Goal: Information Seeking & Learning: Learn about a topic

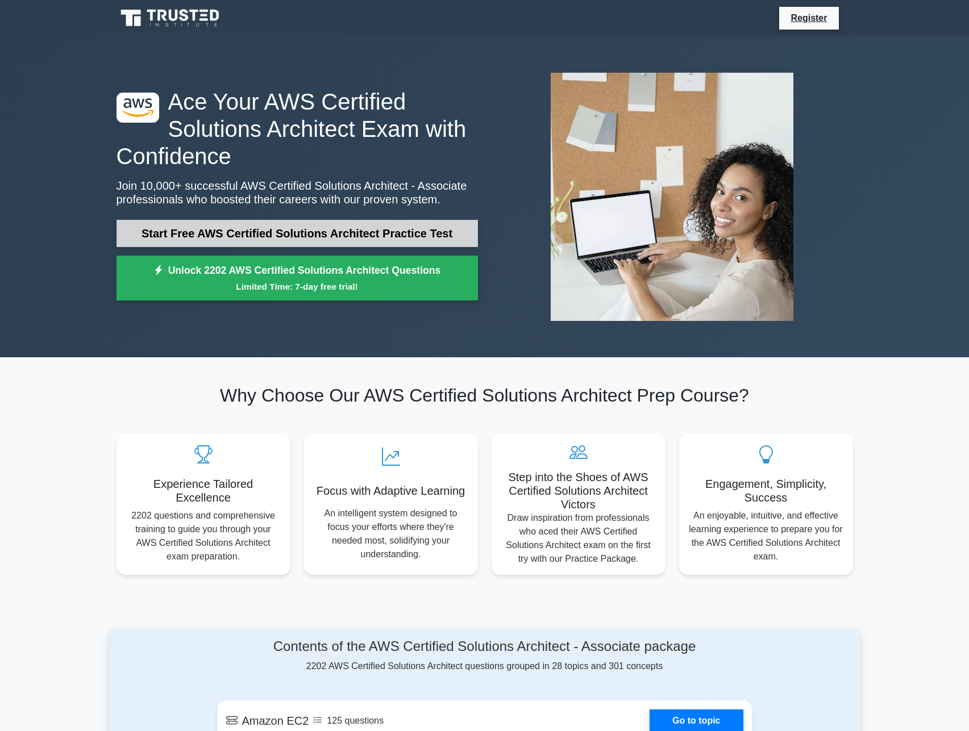
click at [282, 232] on link "Start Free AWS Certified Solutions Architect Practice Test" at bounding box center [297, 233] width 361 height 27
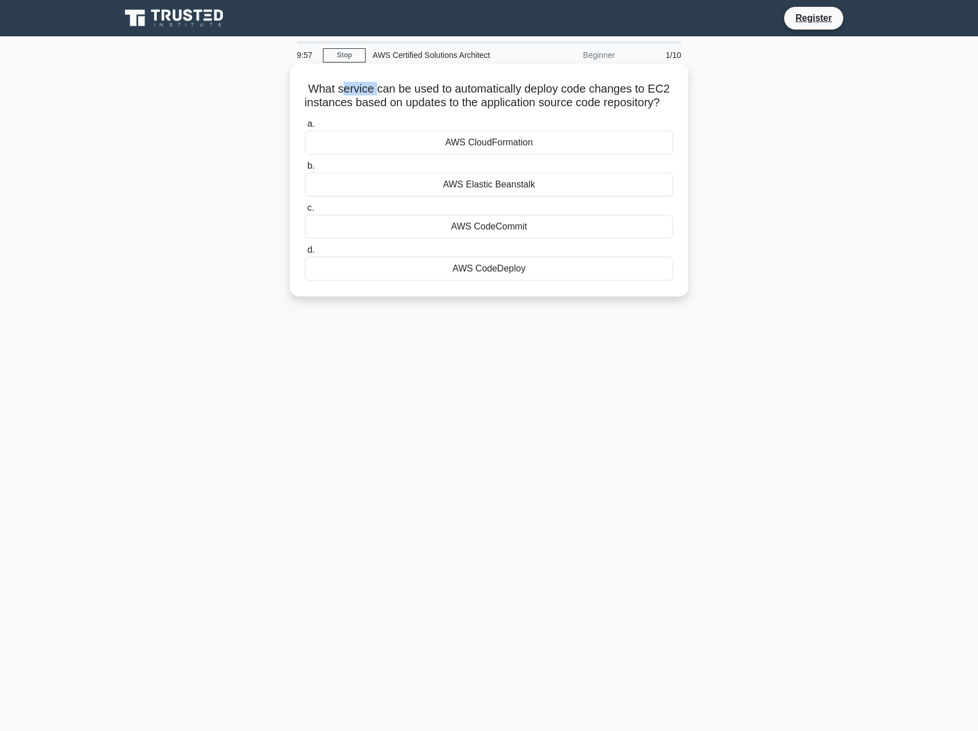
drag, startPoint x: 341, startPoint y: 89, endPoint x: 377, endPoint y: 90, distance: 35.8
click at [377, 90] on h5 "What service can be used to automatically deploy code changes to EC2 instances …" at bounding box center [488, 96] width 371 height 28
click at [496, 239] on div "AWS CodeCommit" at bounding box center [489, 227] width 368 height 24
click at [305, 212] on input "c. AWS CodeCommit" at bounding box center [305, 208] width 0 height 7
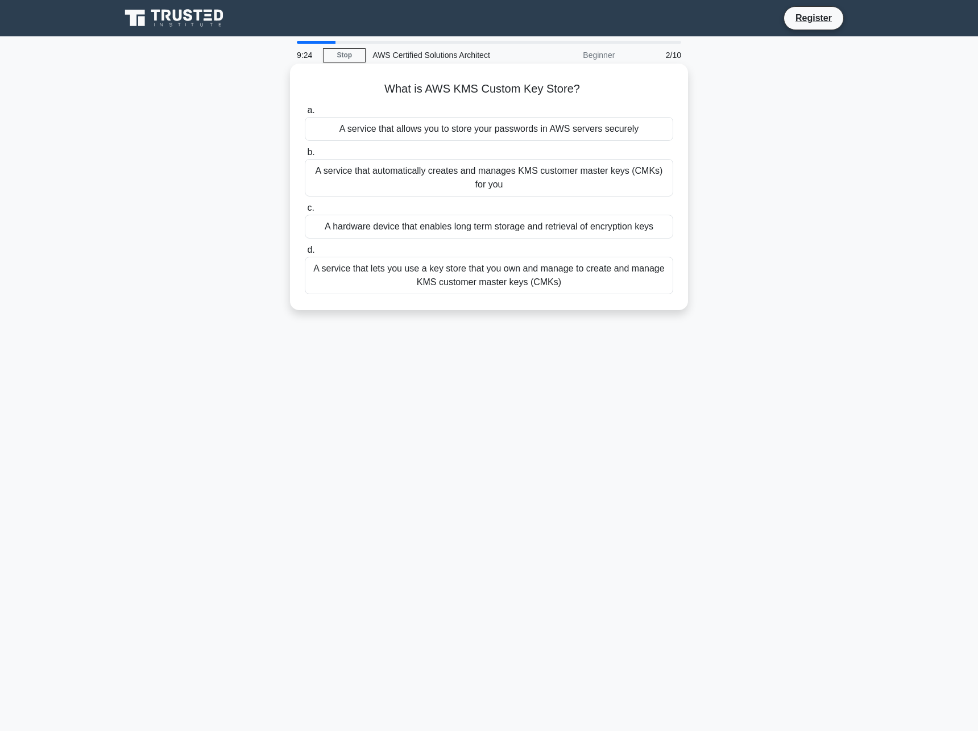
click at [573, 180] on div "A service that automatically creates and manages KMS customer master keys (CMKs…" at bounding box center [489, 178] width 368 height 38
click at [305, 156] on input "b. A service that automatically creates and manages KMS customer master keys (C…" at bounding box center [305, 152] width 0 height 7
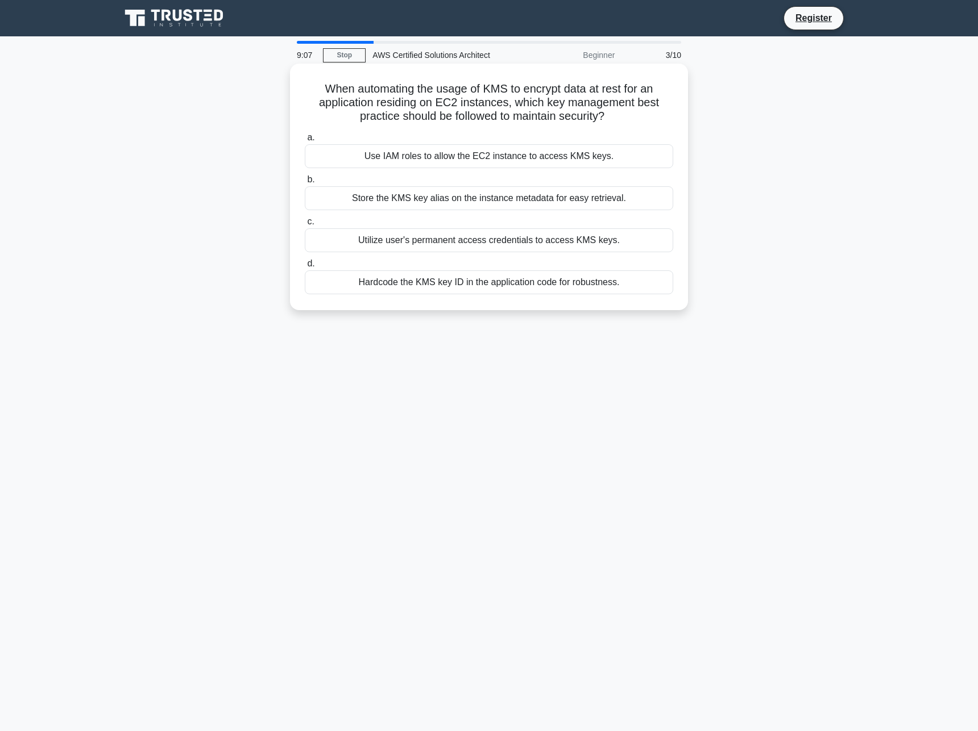
click at [560, 146] on div "Use IAM roles to allow the EC2 instance to access KMS keys." at bounding box center [489, 156] width 368 height 24
click at [305, 142] on input "a. Use IAM roles to allow the EC2 instance to access KMS keys." at bounding box center [305, 137] width 0 height 7
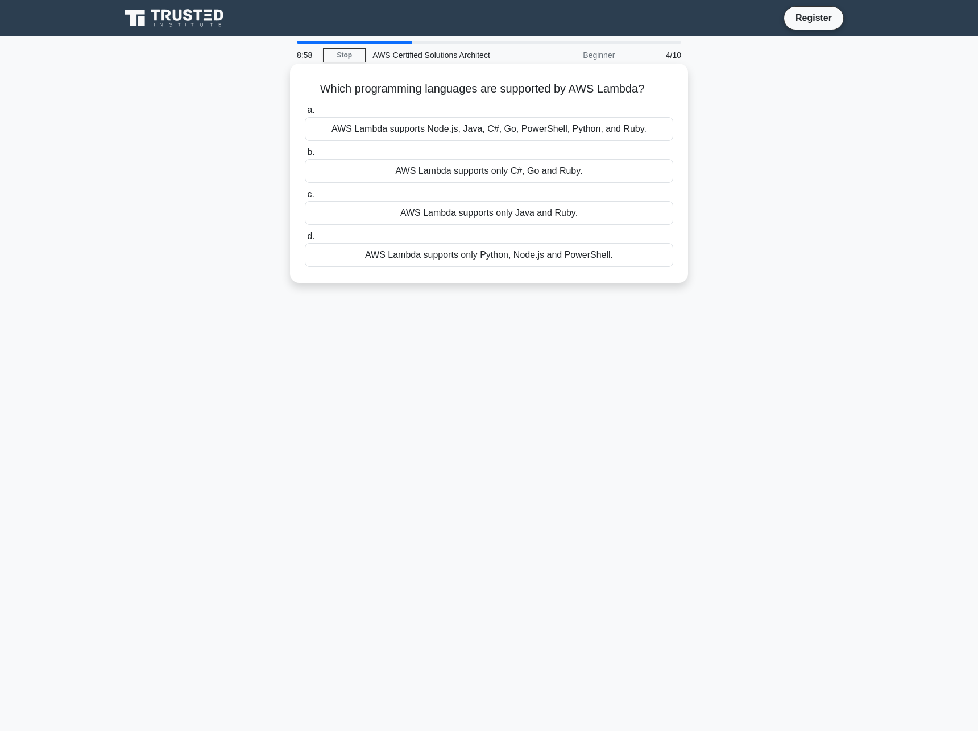
click at [539, 123] on div "AWS Lambda supports Node.js, Java, C#, Go, PowerShell, Python, and Ruby." at bounding box center [489, 129] width 368 height 24
click at [305, 114] on input "a. AWS Lambda supports Node.js, Java, C#, Go, PowerShell, Python, and Ruby." at bounding box center [305, 110] width 0 height 7
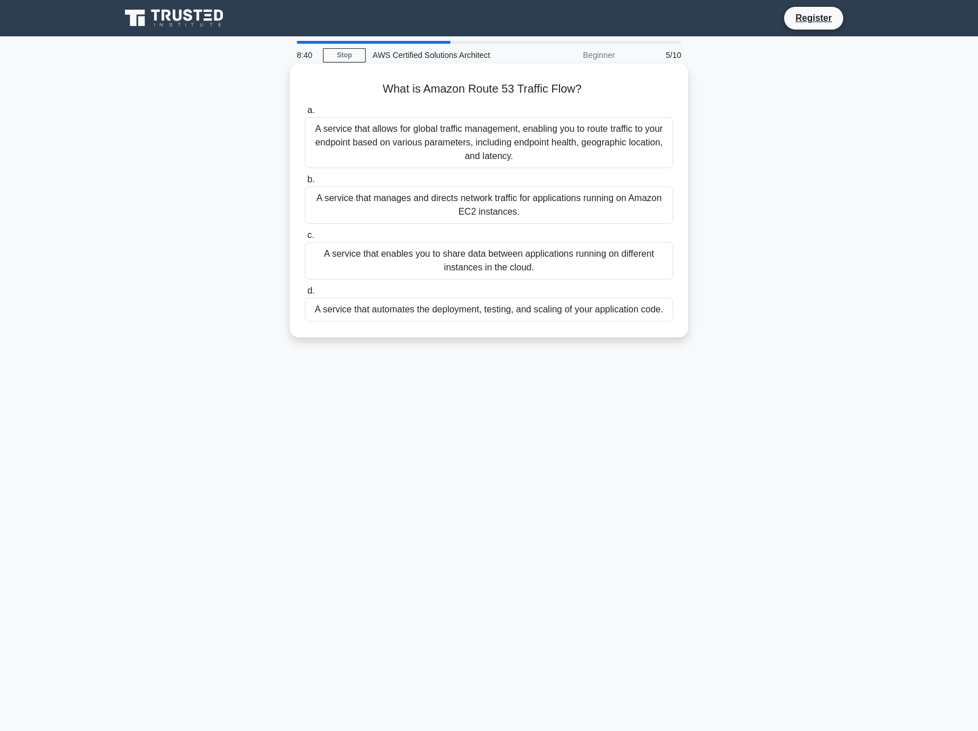
click at [494, 161] on div "a. A service that allows for global traffic management, enabling you to route t…" at bounding box center [489, 212] width 382 height 223
click at [494, 161] on div "A service that allows for global traffic management, enabling you to route traf…" at bounding box center [489, 142] width 368 height 51
click at [305, 114] on input "a. A service that allows for global traffic management, enabling you to route t…" at bounding box center [305, 110] width 0 height 7
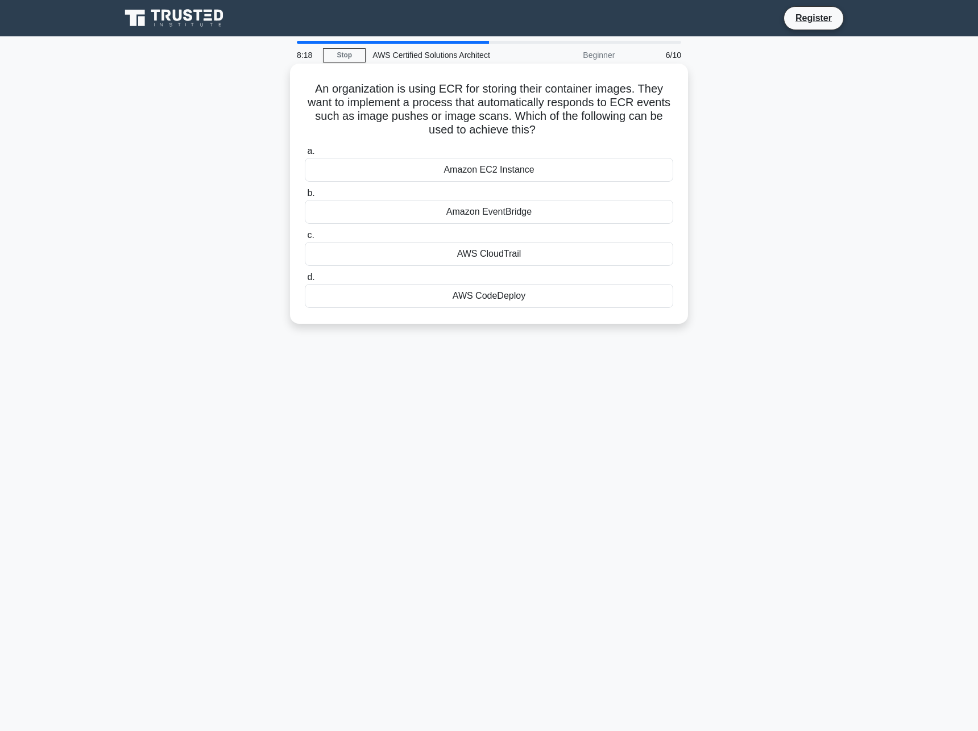
click at [506, 218] on div "Amazon EventBridge" at bounding box center [489, 212] width 368 height 24
click at [305, 197] on input "b. Amazon EventBridge" at bounding box center [305, 193] width 0 height 7
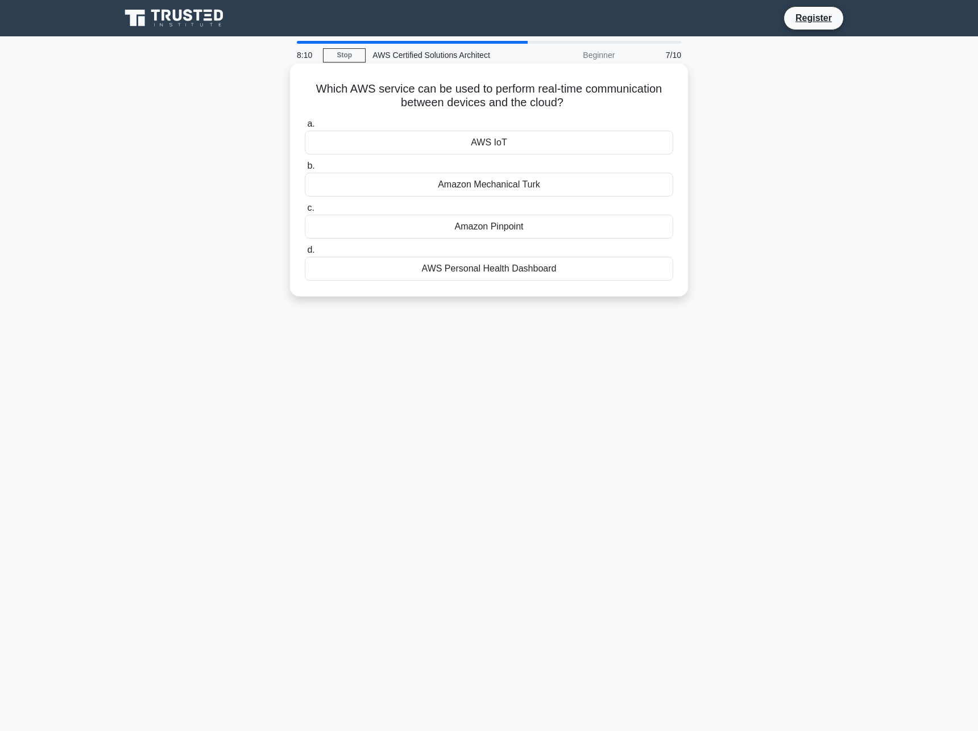
click at [496, 144] on div "AWS IoT" at bounding box center [489, 143] width 368 height 24
click at [305, 128] on input "a. AWS IoT" at bounding box center [305, 123] width 0 height 7
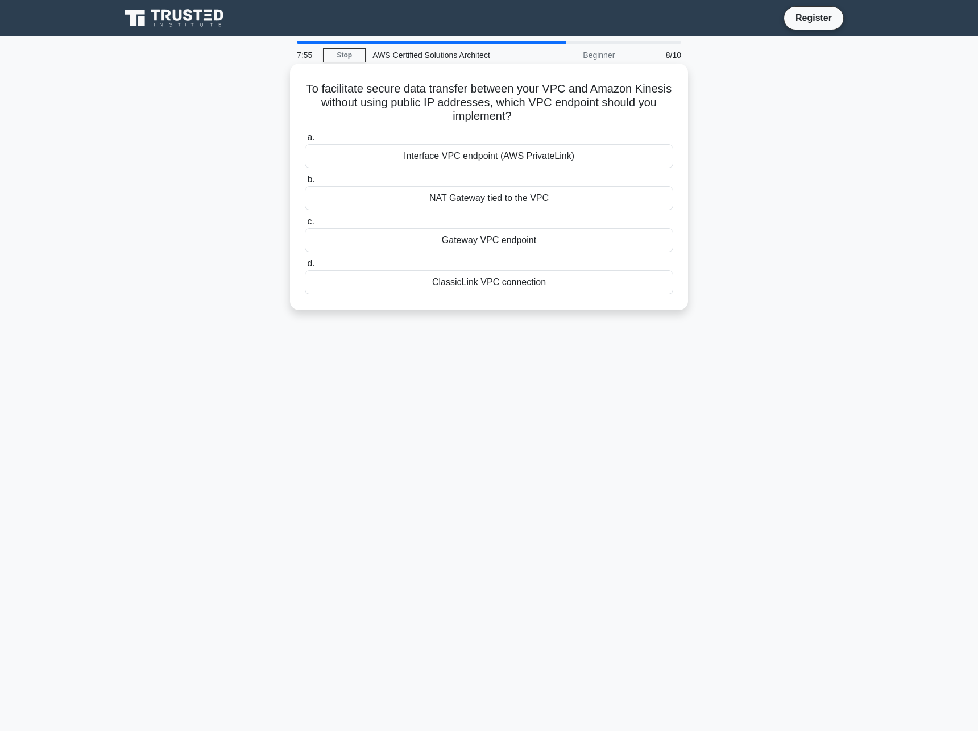
click at [502, 244] on div "Gateway VPC endpoint" at bounding box center [489, 240] width 368 height 24
click at [305, 226] on input "c. Gateway VPC endpoint" at bounding box center [305, 221] width 0 height 7
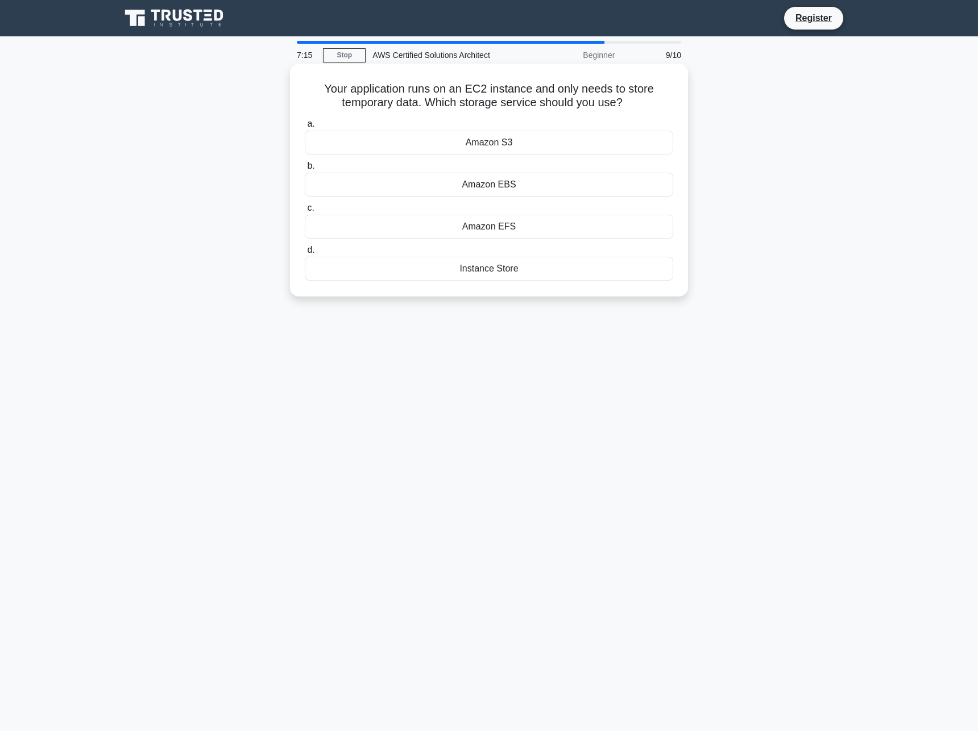
click at [504, 189] on div "Amazon EBS" at bounding box center [489, 185] width 368 height 24
click at [305, 170] on input "b. Amazon EBS" at bounding box center [305, 166] width 0 height 7
click at [523, 182] on div "Amazon EC2" at bounding box center [489, 185] width 368 height 24
click at [305, 170] on input "b. Amazon EC2" at bounding box center [305, 166] width 0 height 7
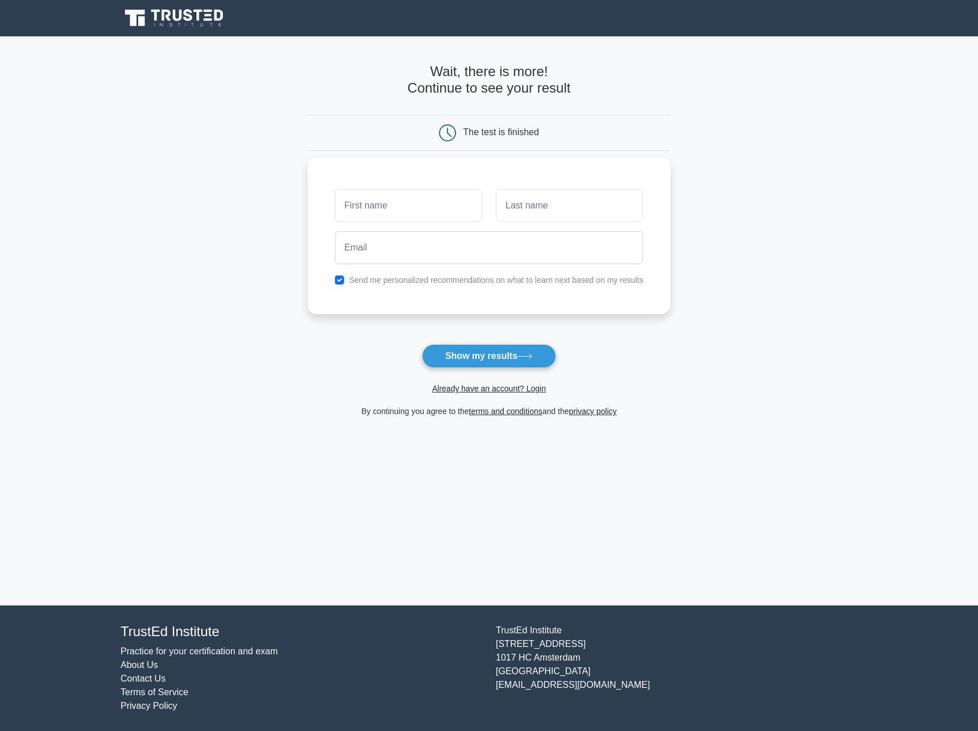
click at [430, 205] on input "text" at bounding box center [408, 205] width 147 height 33
click at [356, 280] on label "Send me personalized recommendations on what to learn next based on my results" at bounding box center [496, 280] width 294 height 9
click at [338, 280] on input "checkbox" at bounding box center [339, 280] width 9 height 9
checkbox input "false"
click at [397, 217] on input "text" at bounding box center [408, 205] width 147 height 33
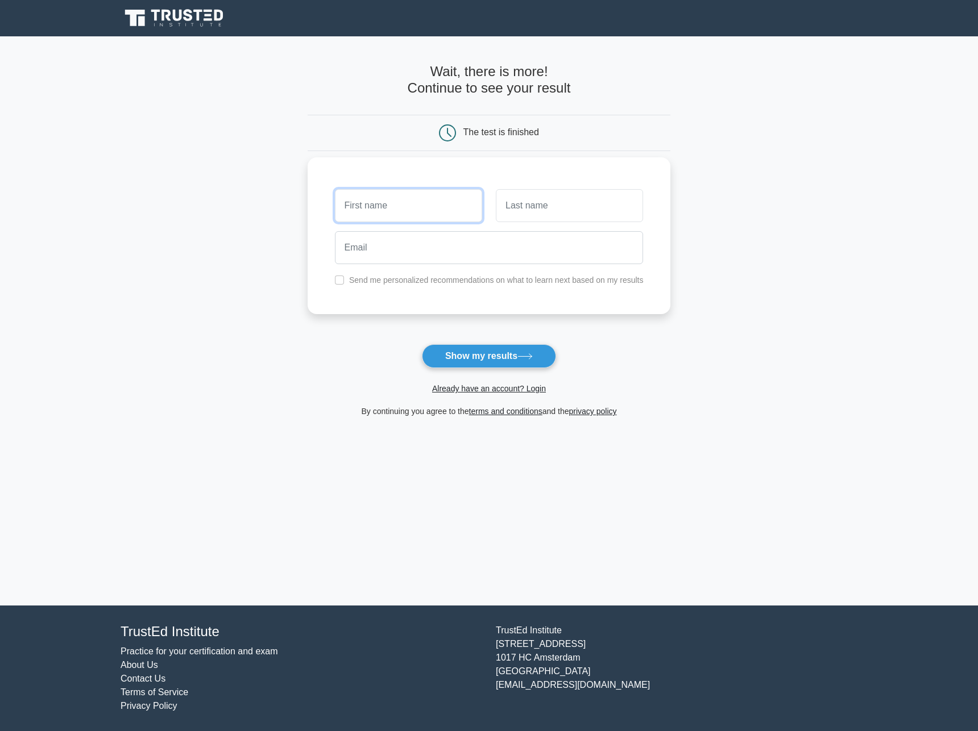
type input "Maxence"
click at [568, 222] on input "text" at bounding box center [569, 205] width 147 height 33
click at [479, 247] on input "email" at bounding box center [489, 247] width 309 height 33
type input "maxence.quinet.001@student.uni.lu"
drag, startPoint x: 535, startPoint y: 213, endPoint x: 534, endPoint y: 224, distance: 10.8
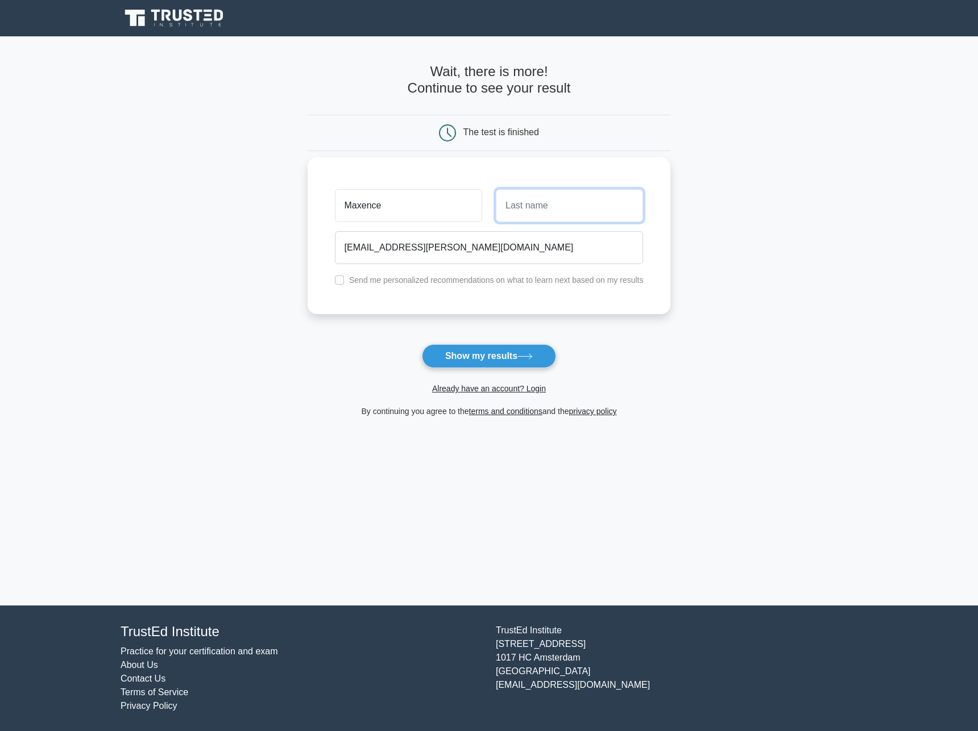
click at [535, 213] on input "text" at bounding box center [569, 205] width 147 height 33
type input "Quinet"
drag, startPoint x: 497, startPoint y: 256, endPoint x: 310, endPoint y: 242, distance: 187.5
click at [310, 242] on div "Maxence Quinet maxence.quinet.001@student.uni.lu Send me personalized recommend…" at bounding box center [488, 235] width 363 height 157
click at [560, 330] on form "Wait, there is more! Continue to see your result The test is finished Maxence ma" at bounding box center [488, 241] width 363 height 355
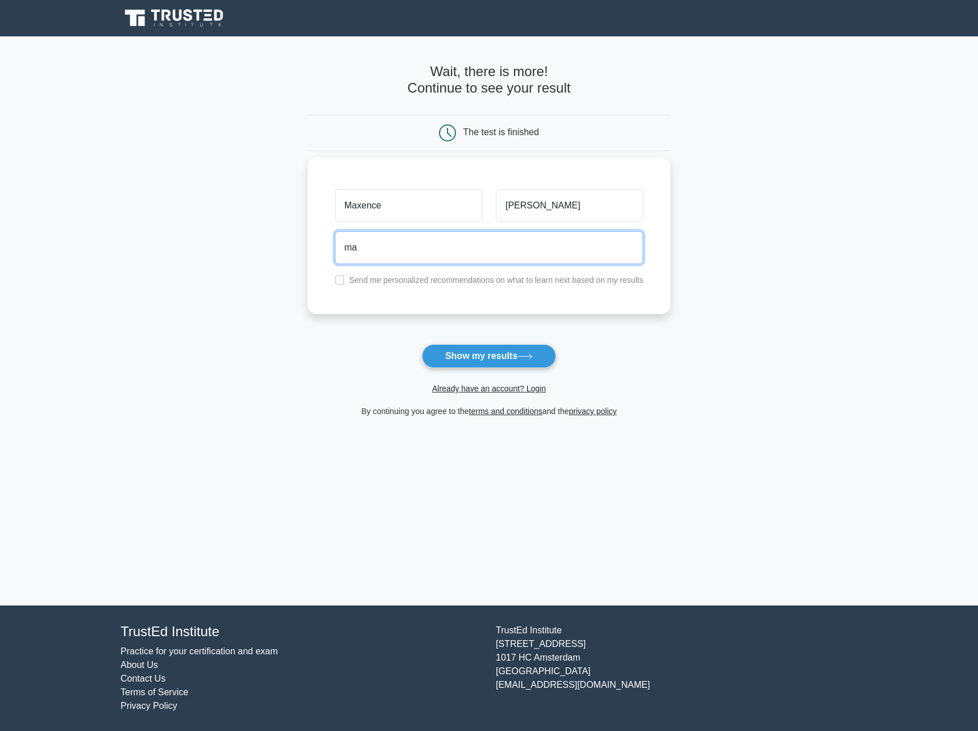
click at [496, 260] on input "ma" at bounding box center [489, 247] width 309 height 33
type input "maxence.qnt@outlook.fr"
click at [535, 363] on button "Show my results" at bounding box center [489, 356] width 134 height 24
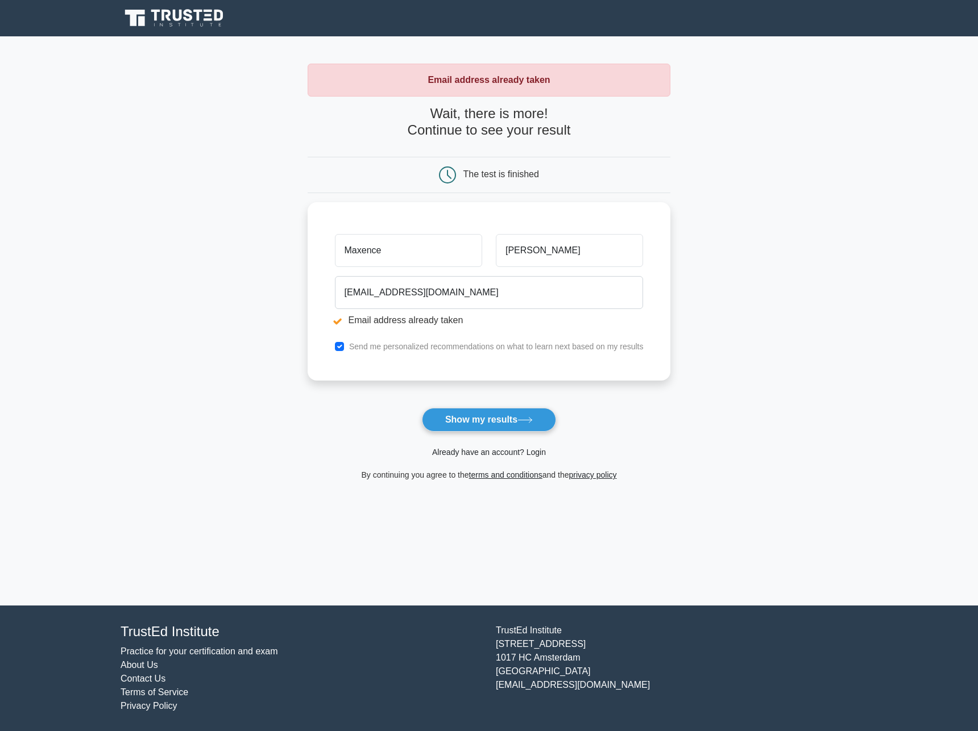
click at [513, 452] on link "Already have an account? Login" at bounding box center [489, 452] width 114 height 9
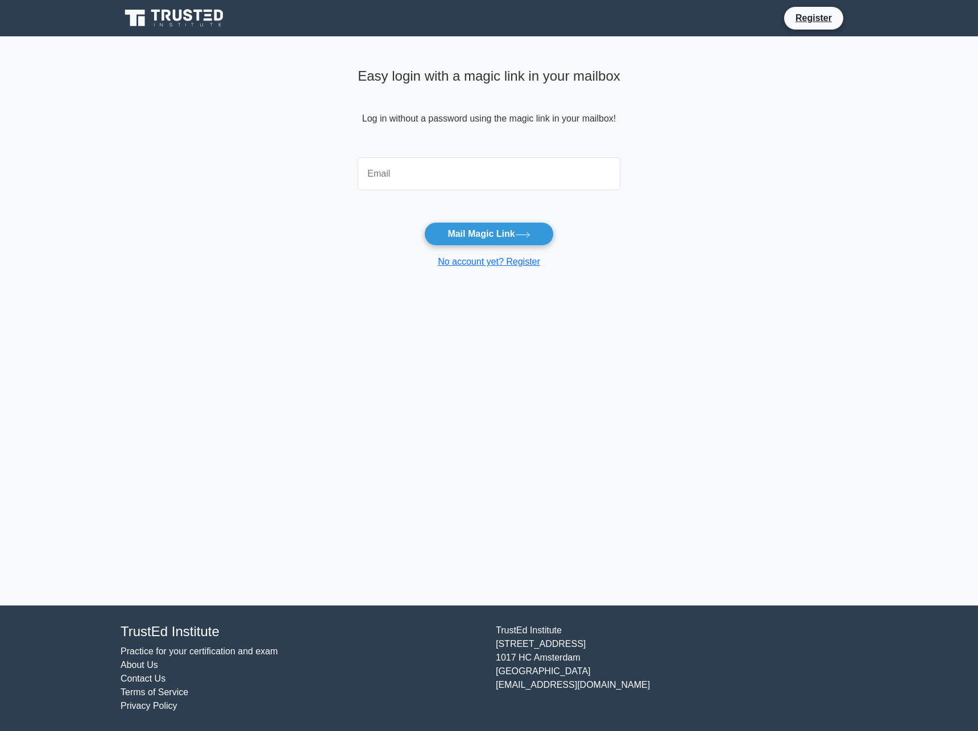
click at [518, 167] on input "email" at bounding box center [488, 173] width 263 height 33
type input "[EMAIL_ADDRESS][DOMAIN_NAME]"
click at [484, 231] on button "Mail Magic Link" at bounding box center [488, 234] width 129 height 24
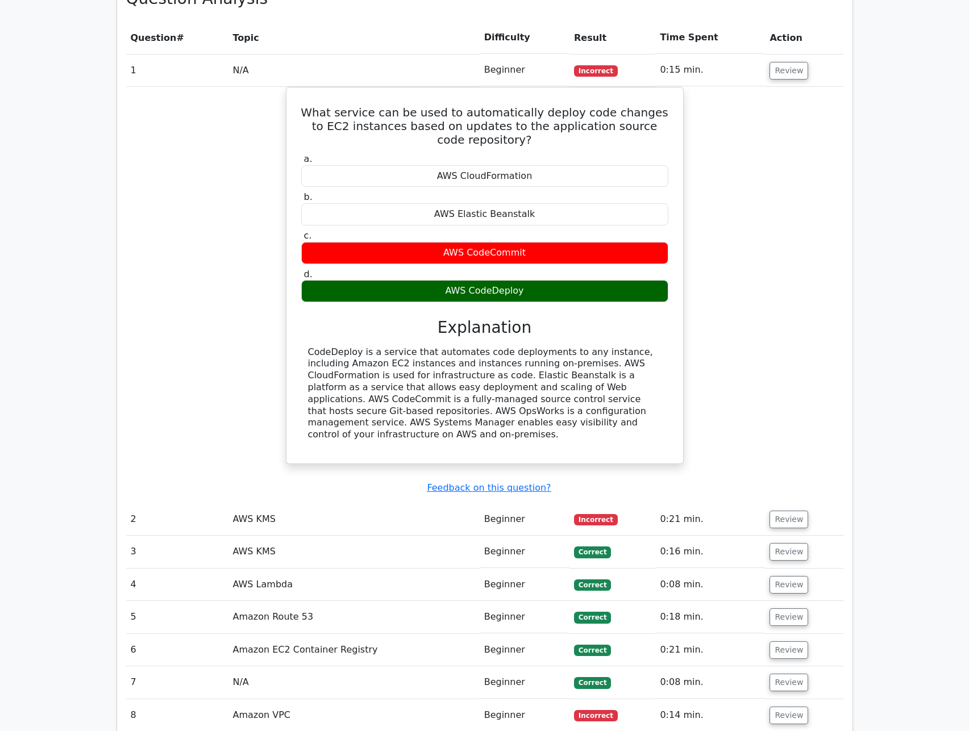
scroll to position [1080, 0]
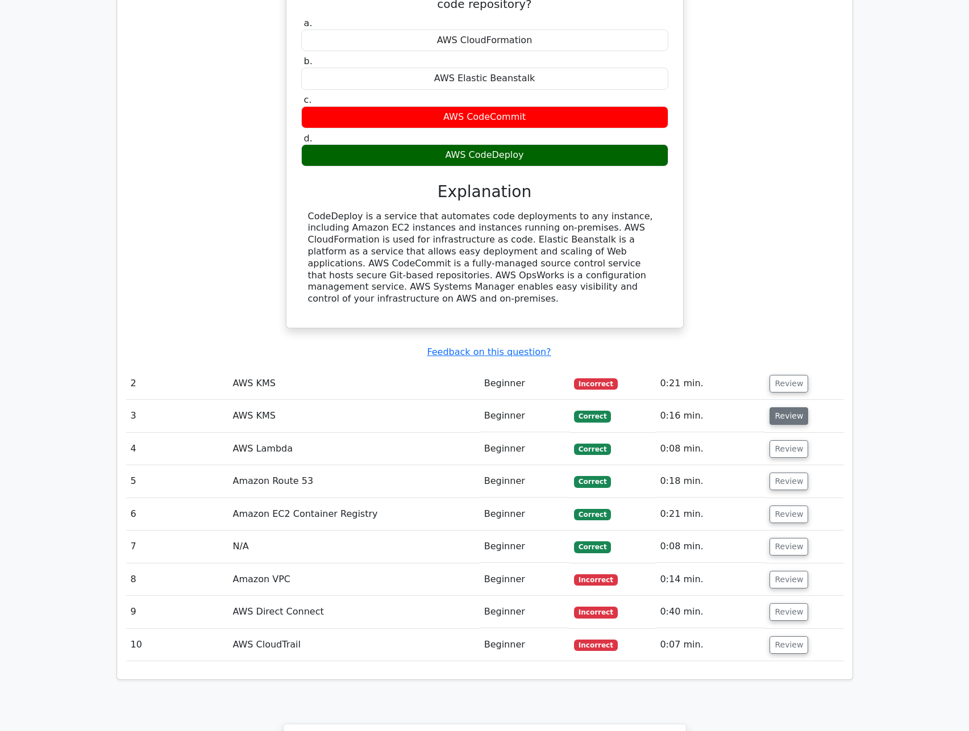
click at [785, 407] on button "Review" at bounding box center [789, 416] width 39 height 18
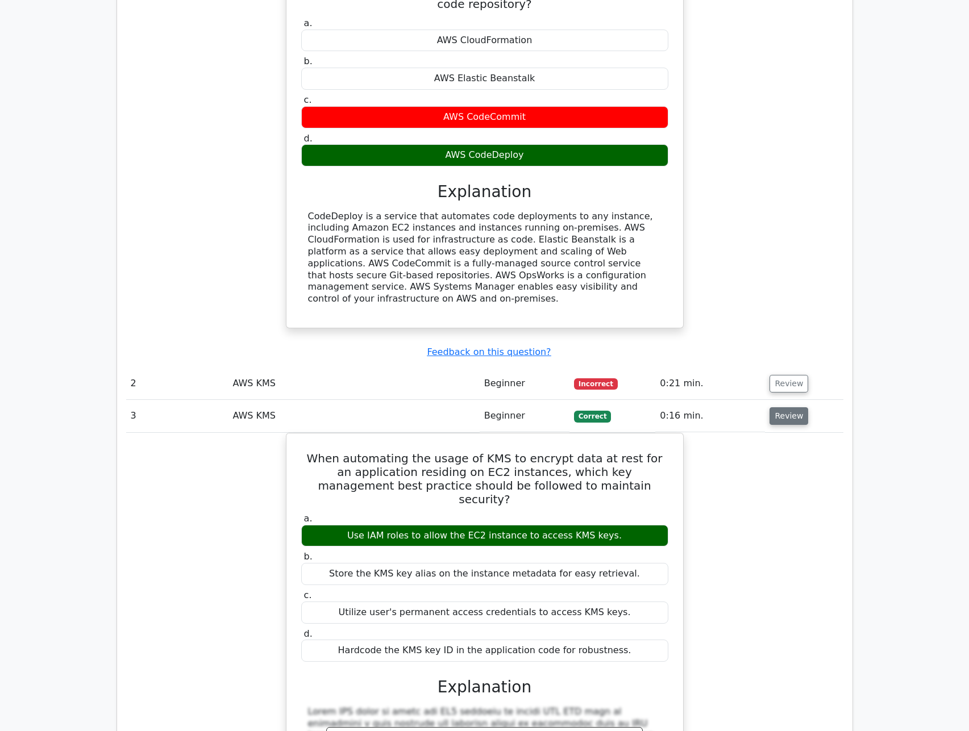
click at [785, 407] on button "Review" at bounding box center [789, 416] width 39 height 18
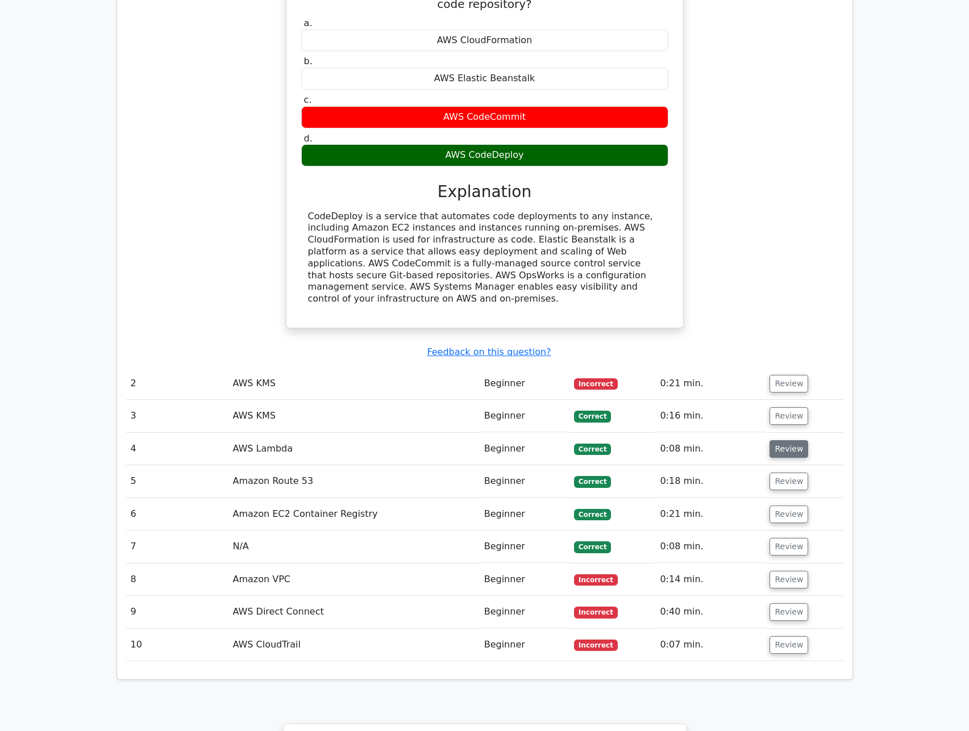
click at [777, 440] on button "Review" at bounding box center [789, 449] width 39 height 18
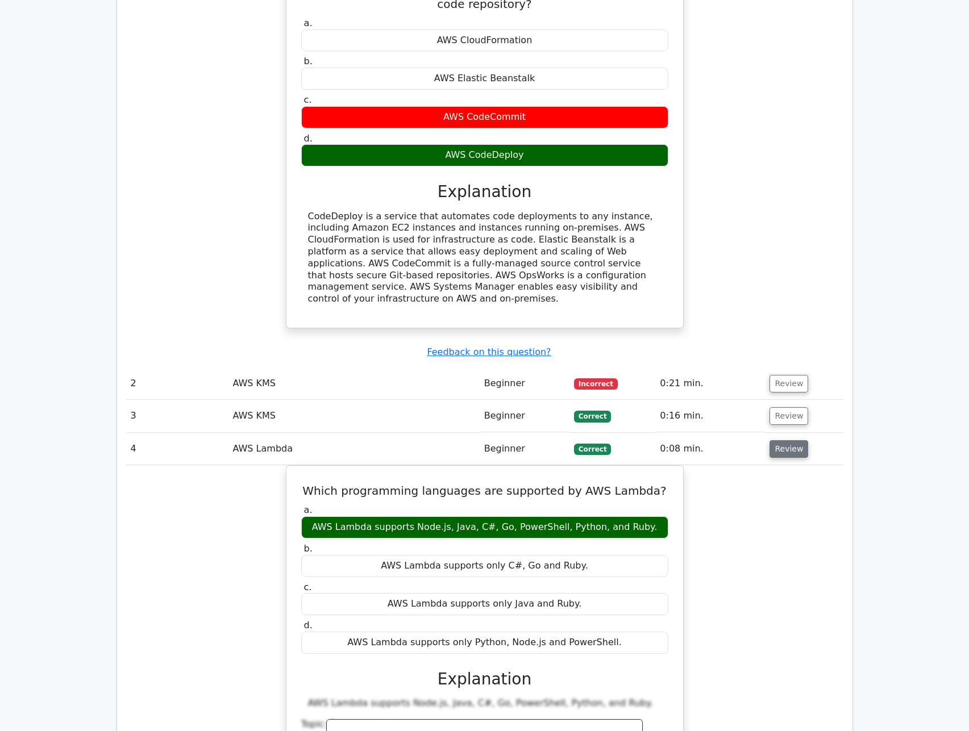
click at [777, 440] on button "Review" at bounding box center [789, 449] width 39 height 18
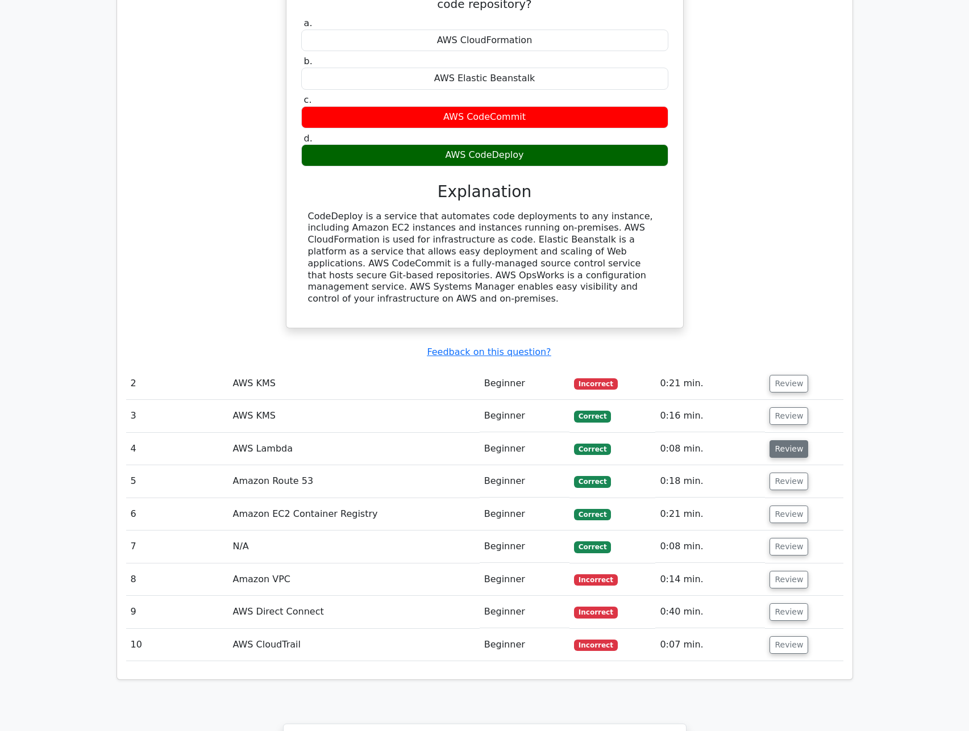
click at [777, 440] on button "Review" at bounding box center [789, 449] width 39 height 18
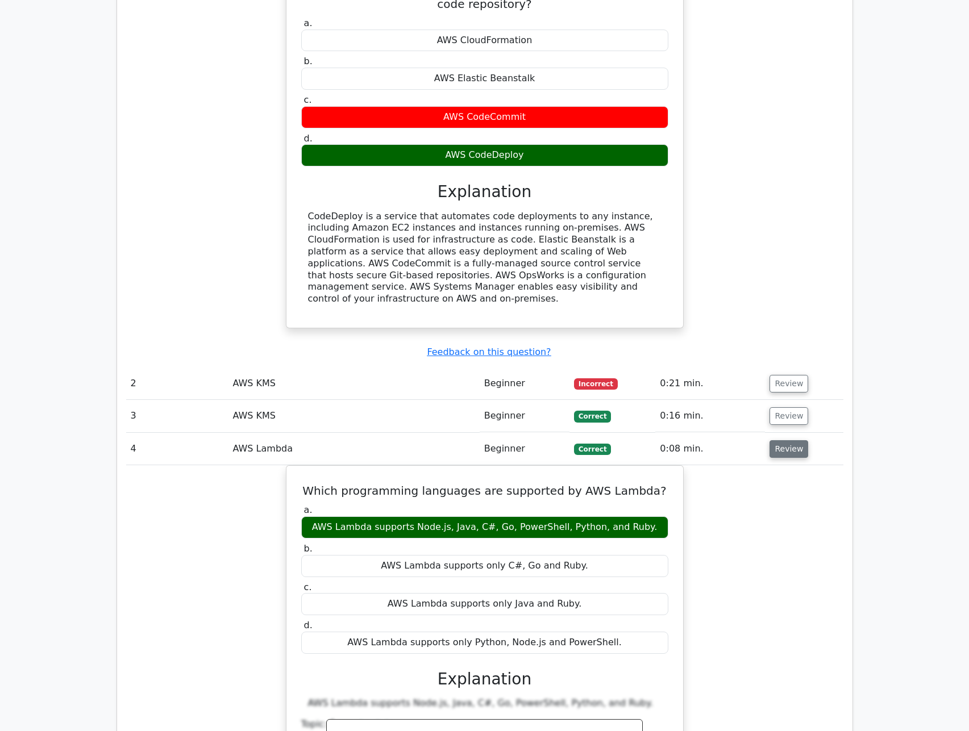
click at [777, 440] on button "Review" at bounding box center [789, 449] width 39 height 18
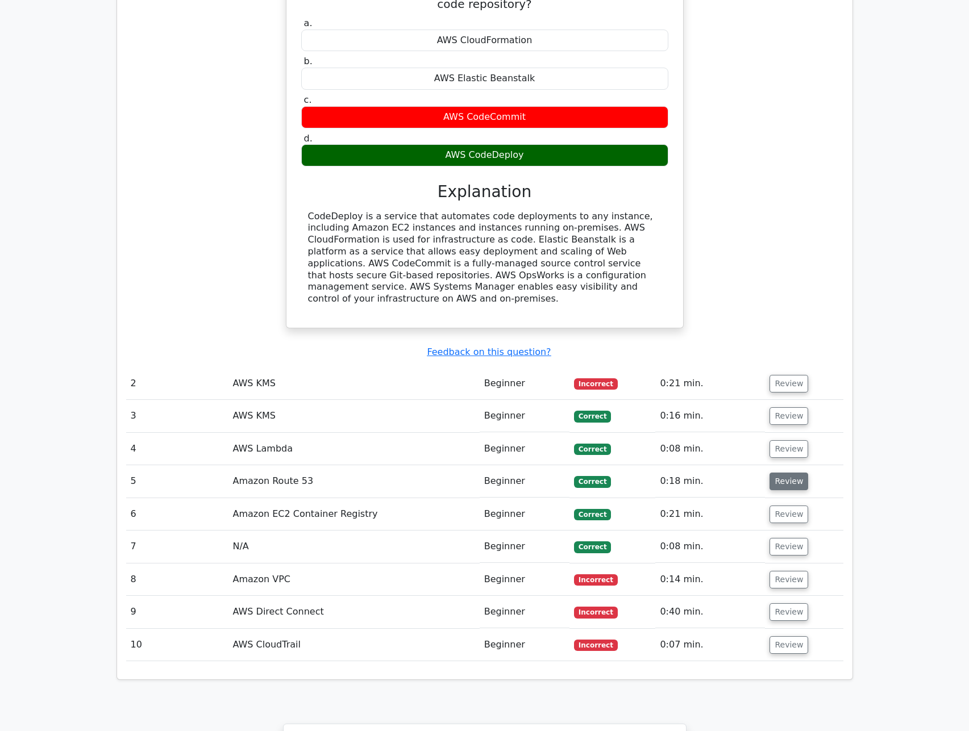
click at [772, 473] on button "Review" at bounding box center [789, 482] width 39 height 18
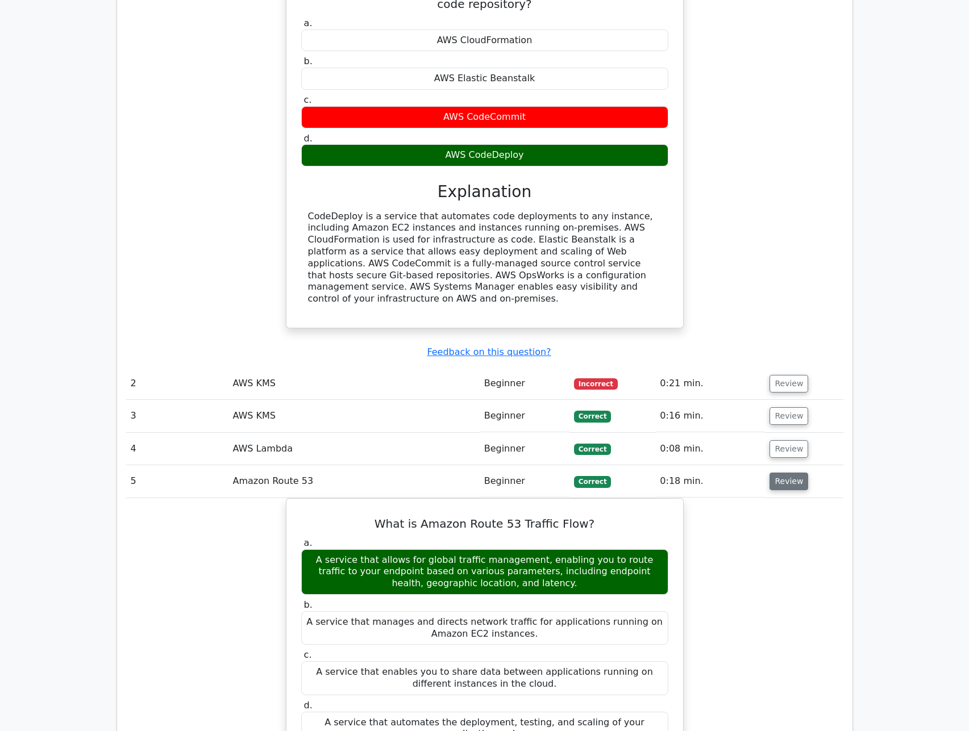
click at [772, 473] on button "Review" at bounding box center [789, 482] width 39 height 18
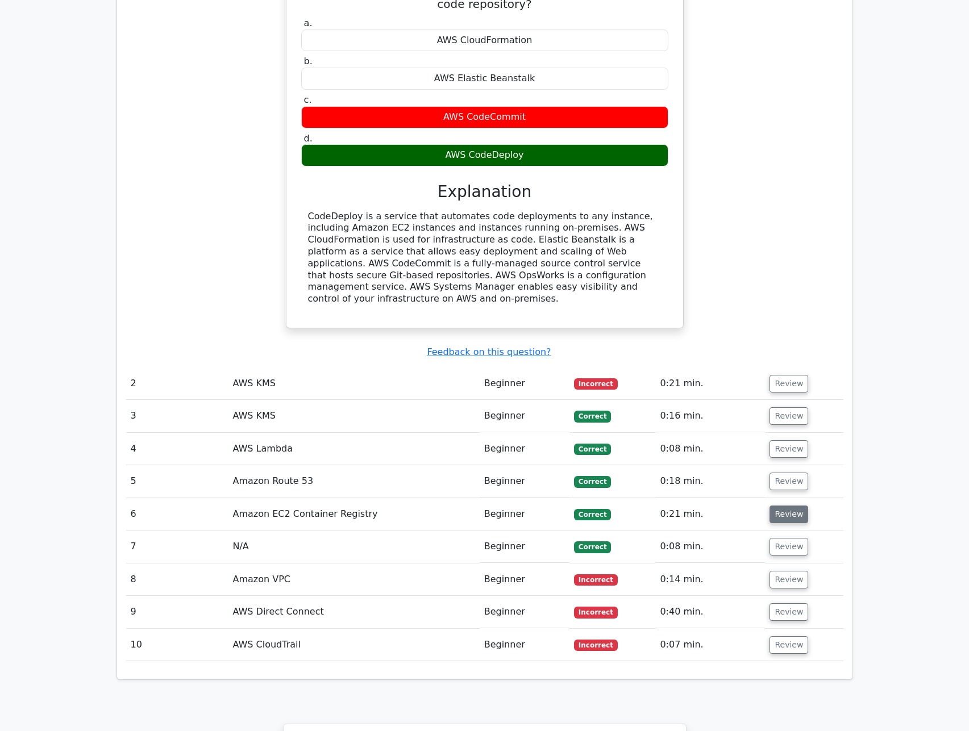
click at [777, 506] on button "Review" at bounding box center [789, 515] width 39 height 18
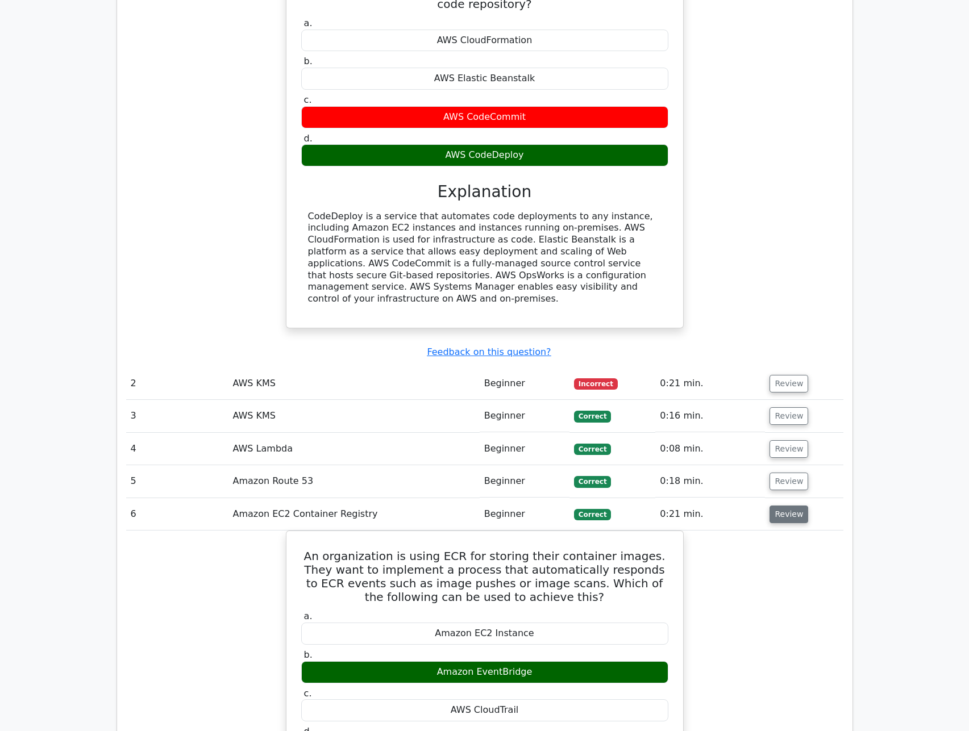
click at [777, 506] on button "Review" at bounding box center [789, 515] width 39 height 18
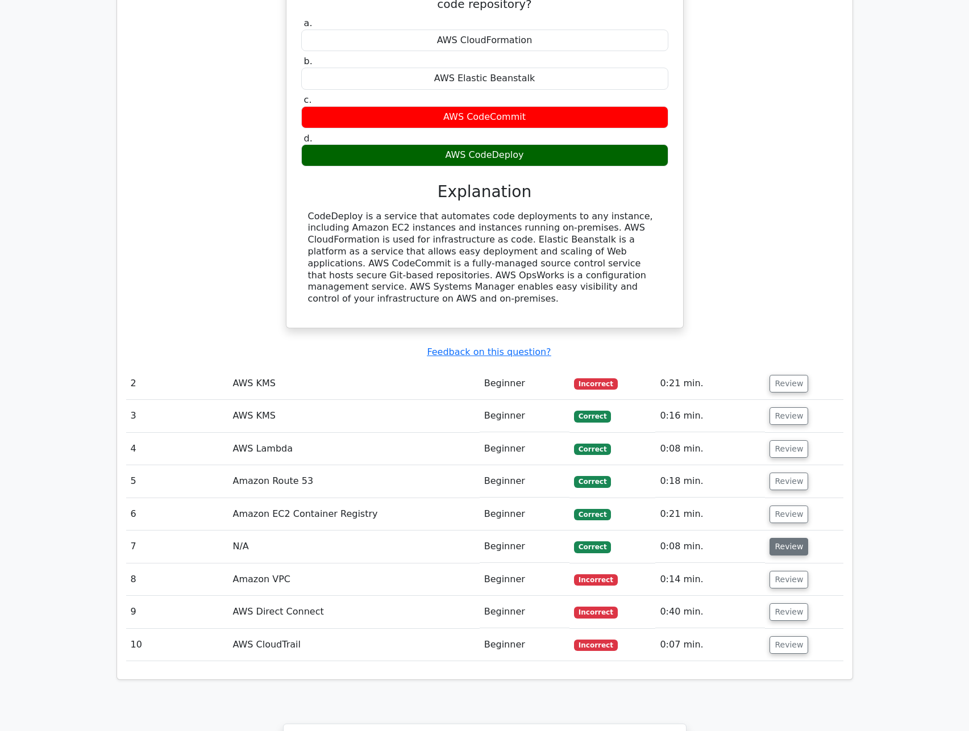
click at [776, 522] on button "Review" at bounding box center [789, 547] width 39 height 18
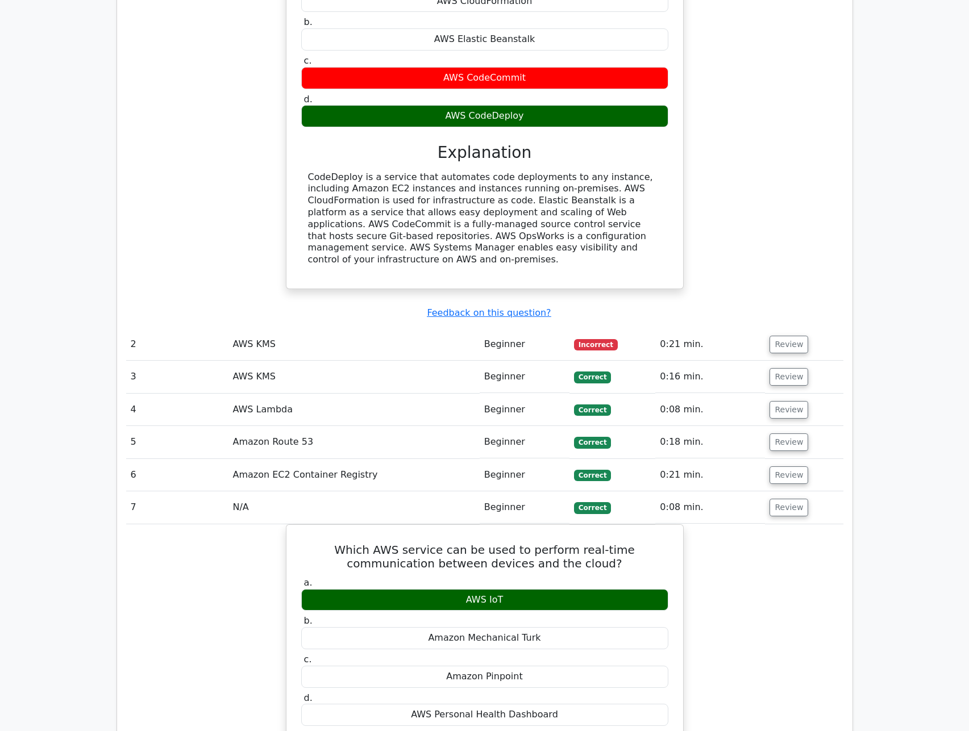
scroll to position [1193, 0]
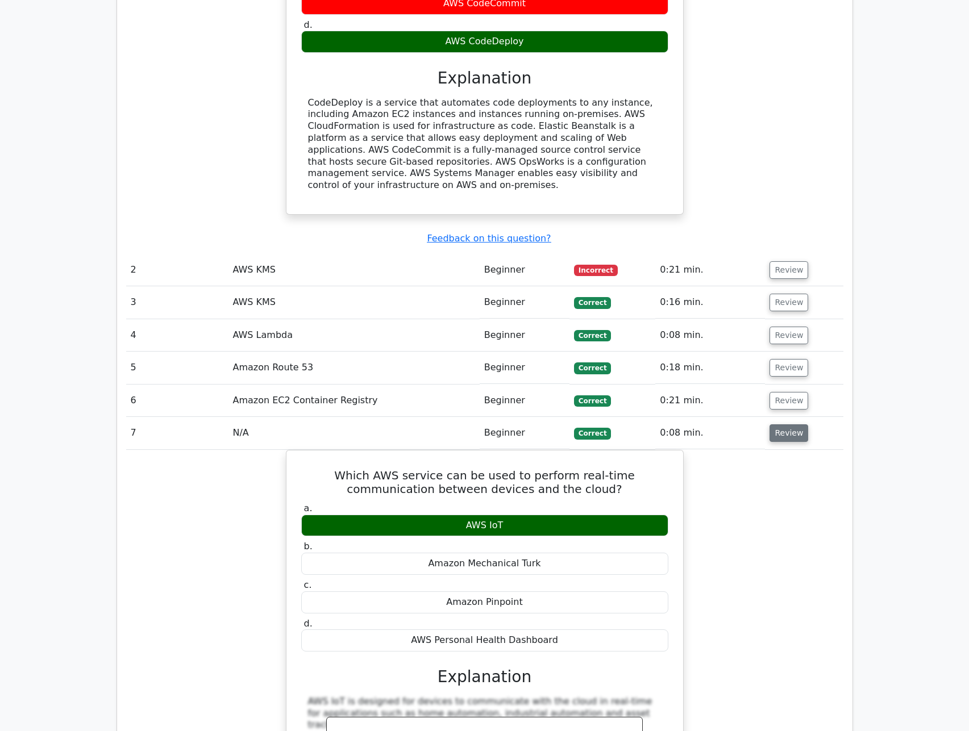
click at [786, 425] on button "Review" at bounding box center [789, 434] width 39 height 18
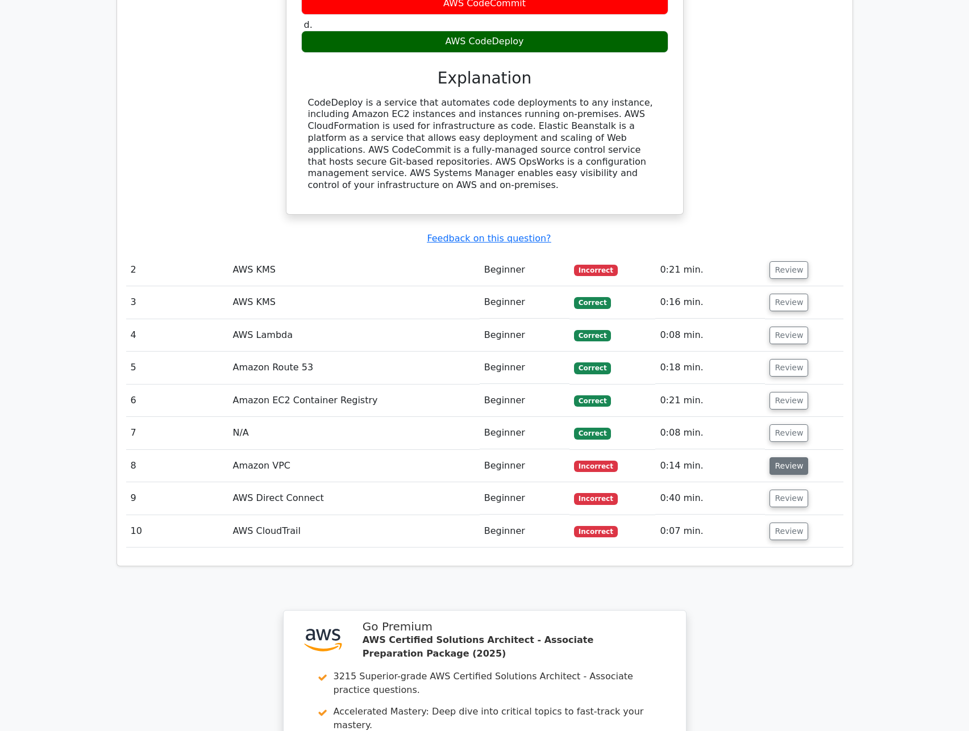
click at [791, 457] on button "Review" at bounding box center [789, 466] width 39 height 18
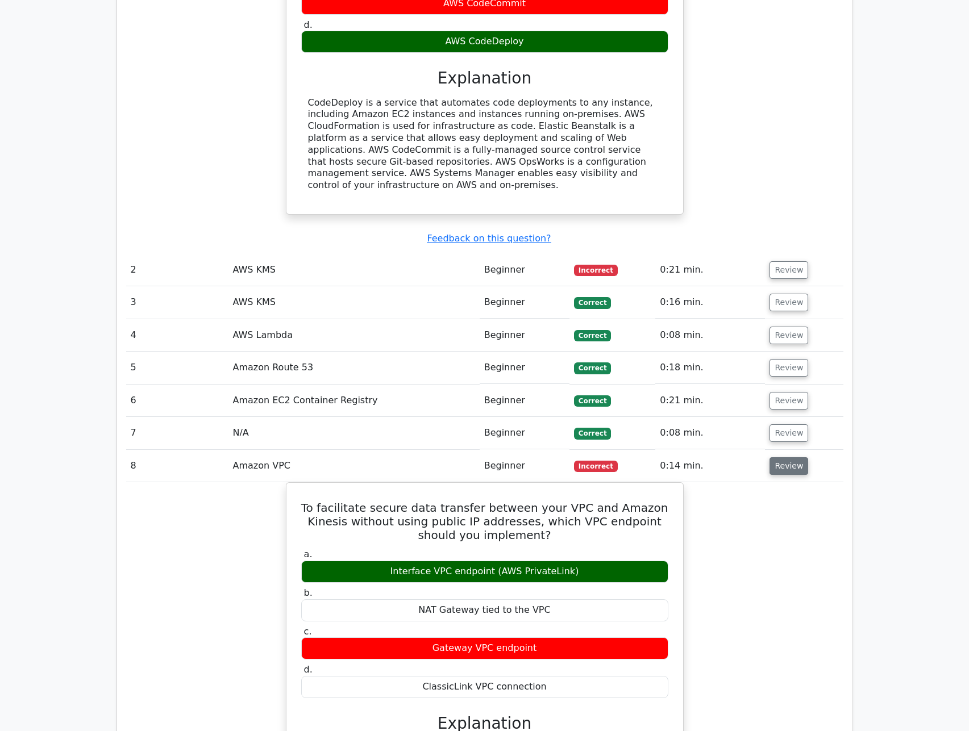
click at [798, 457] on button "Review" at bounding box center [789, 466] width 39 height 18
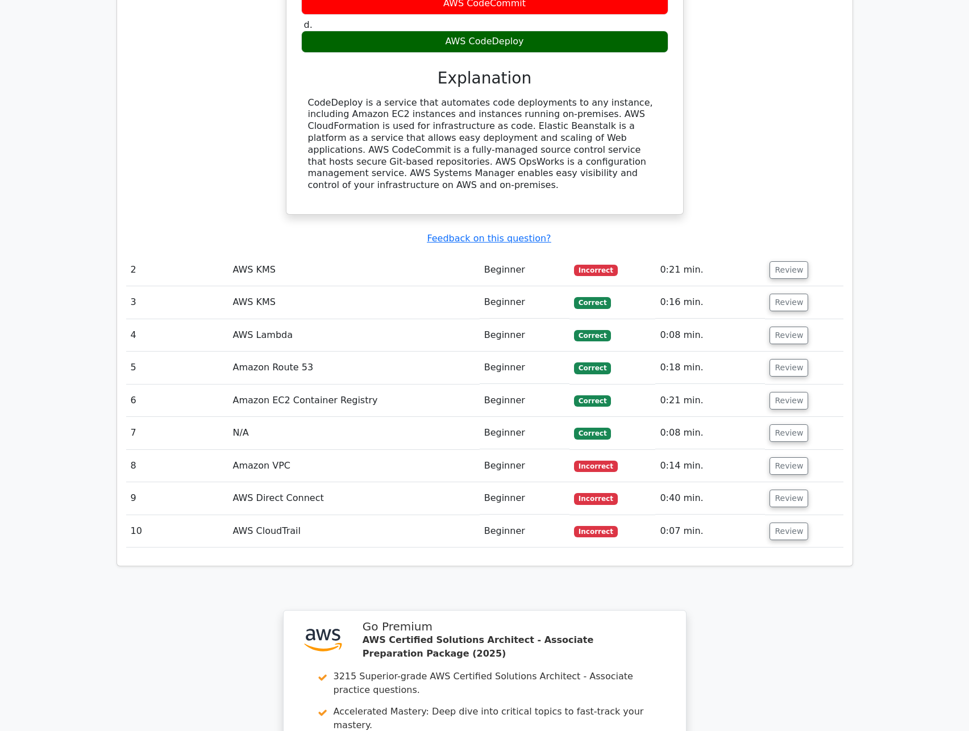
click at [792, 483] on td "Review" at bounding box center [804, 499] width 78 height 32
click at [791, 457] on button "Review" at bounding box center [789, 466] width 39 height 18
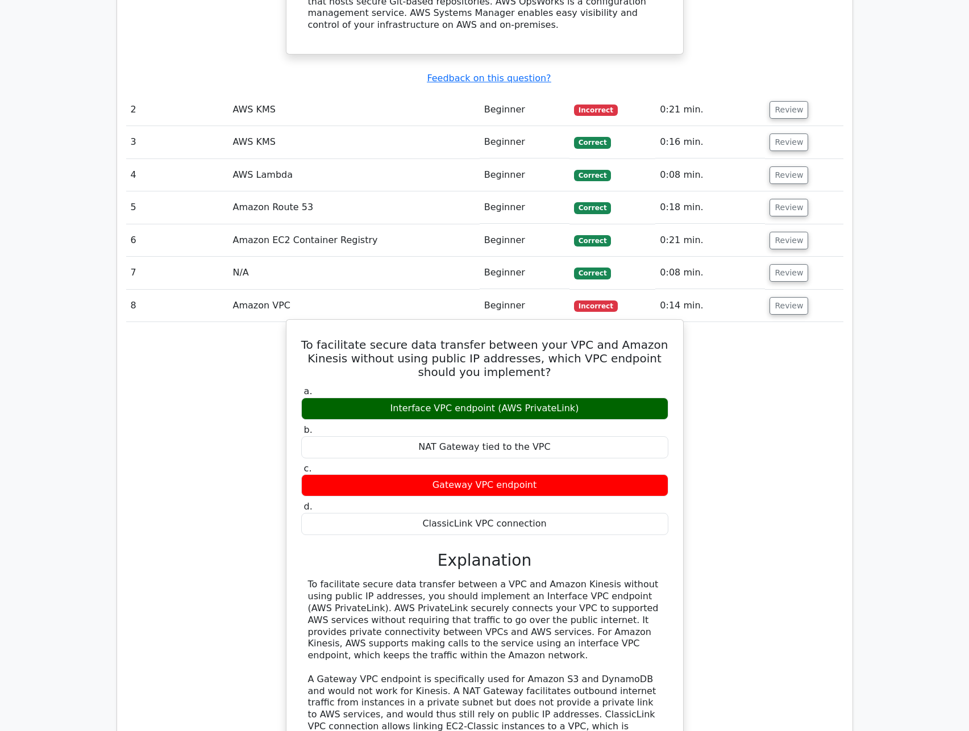
scroll to position [1364, 0]
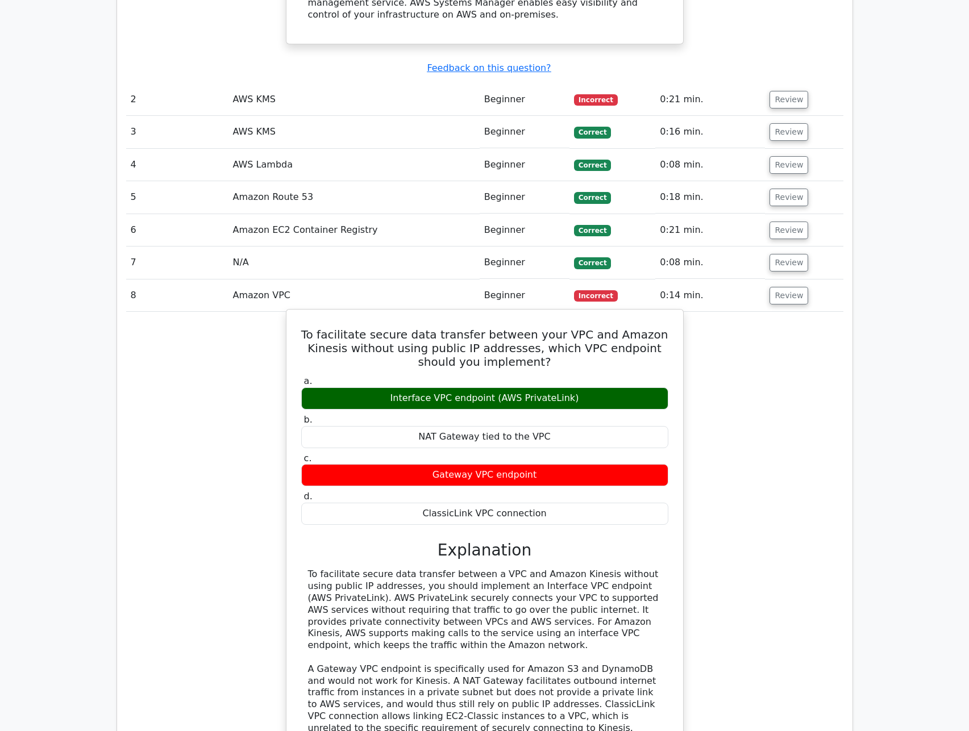
drag, startPoint x: 497, startPoint y: 320, endPoint x: 602, endPoint y: 323, distance: 104.6
click at [602, 388] on div "Interface VPC endpoint (AWS PrivateLink)" at bounding box center [484, 399] width 367 height 22
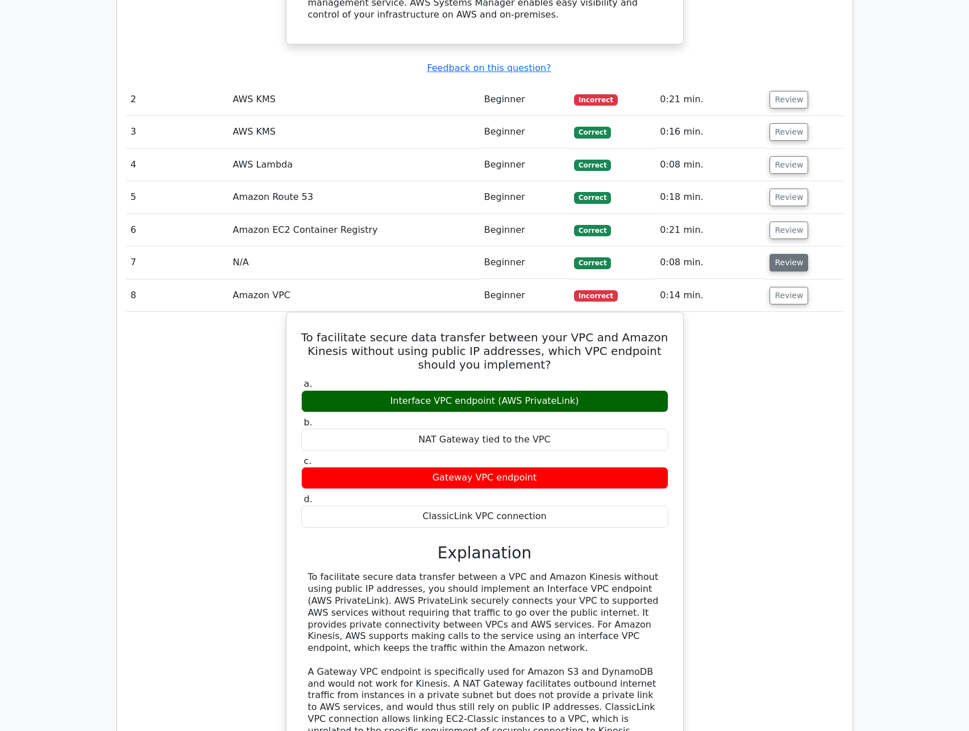
click at [776, 254] on button "Review" at bounding box center [789, 263] width 39 height 18
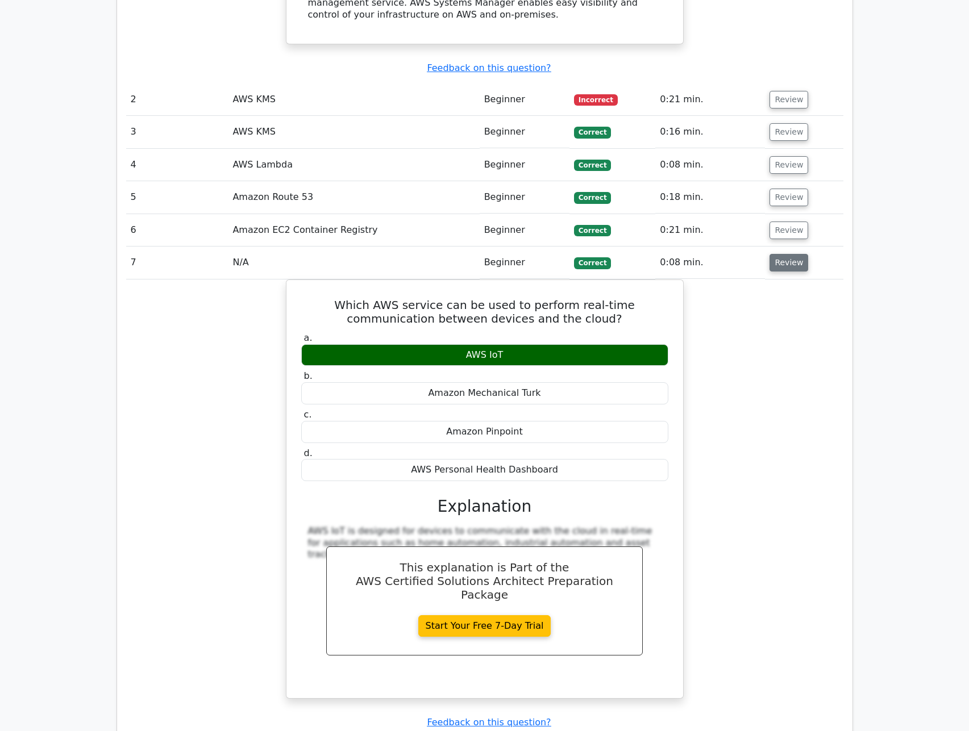
click at [782, 254] on button "Review" at bounding box center [789, 263] width 39 height 18
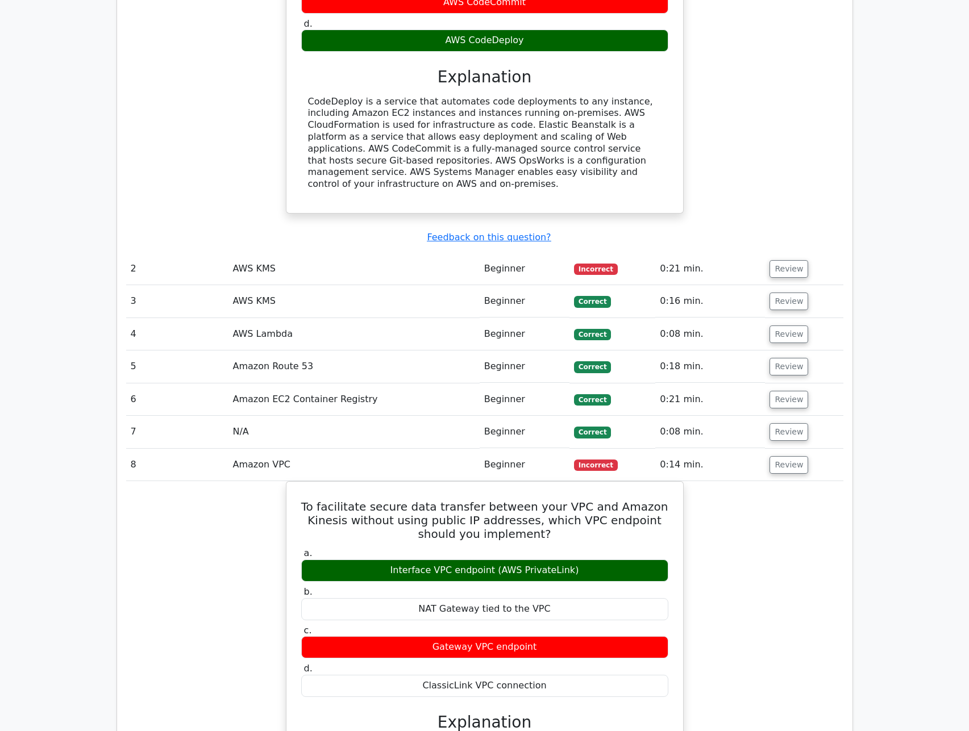
scroll to position [1250, 0]
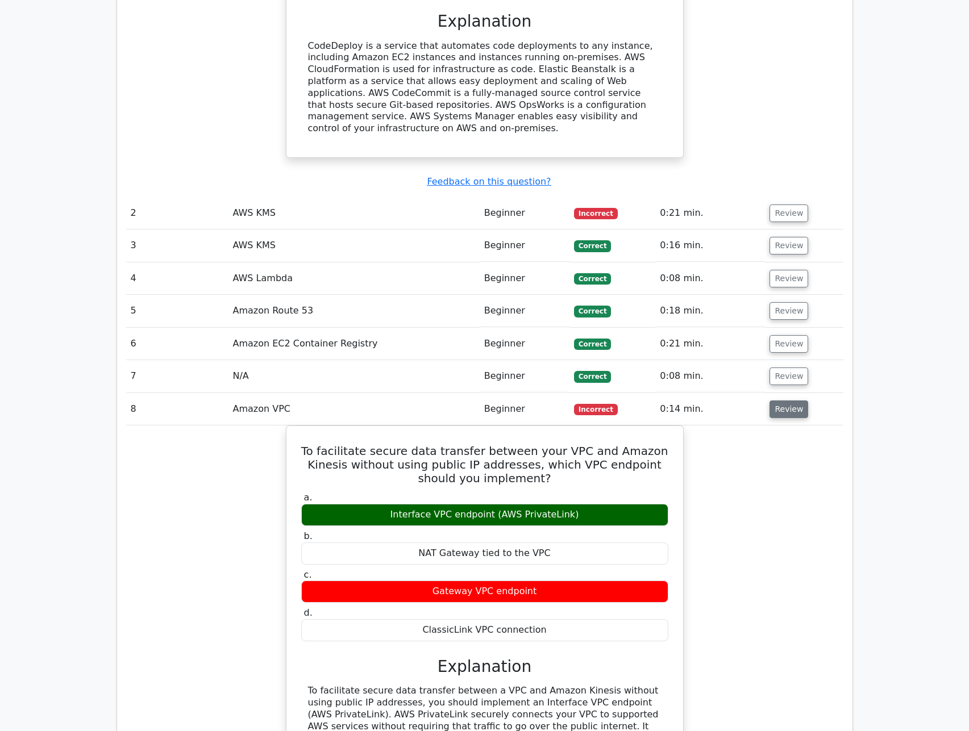
click at [797, 401] on button "Review" at bounding box center [789, 410] width 39 height 18
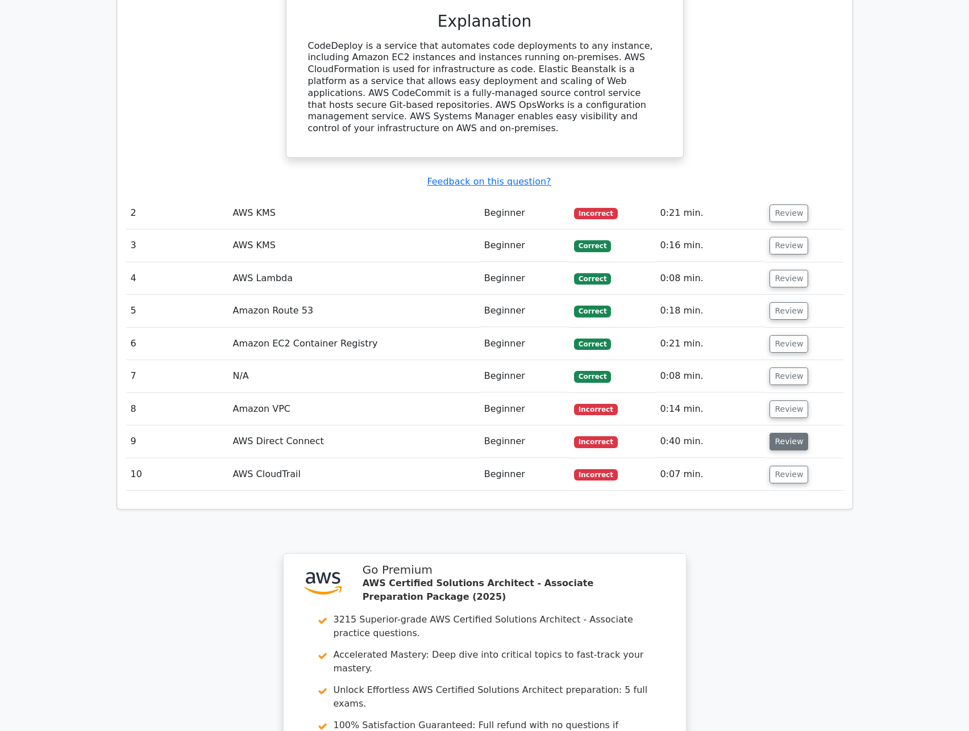
click at [794, 433] on button "Review" at bounding box center [789, 442] width 39 height 18
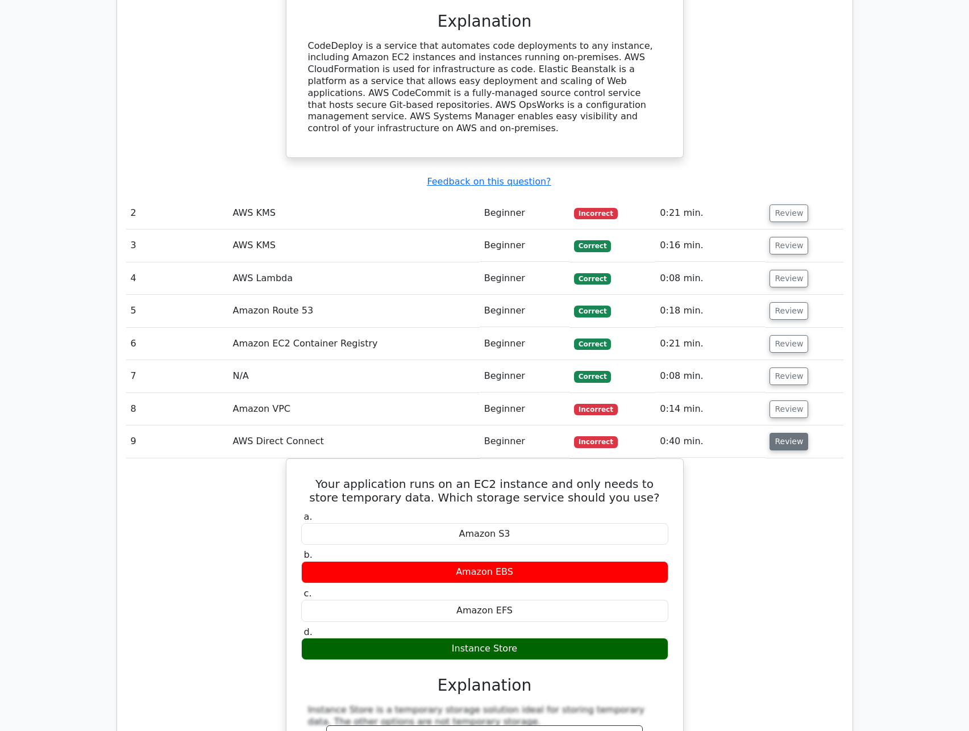
click at [792, 433] on button "Review" at bounding box center [789, 442] width 39 height 18
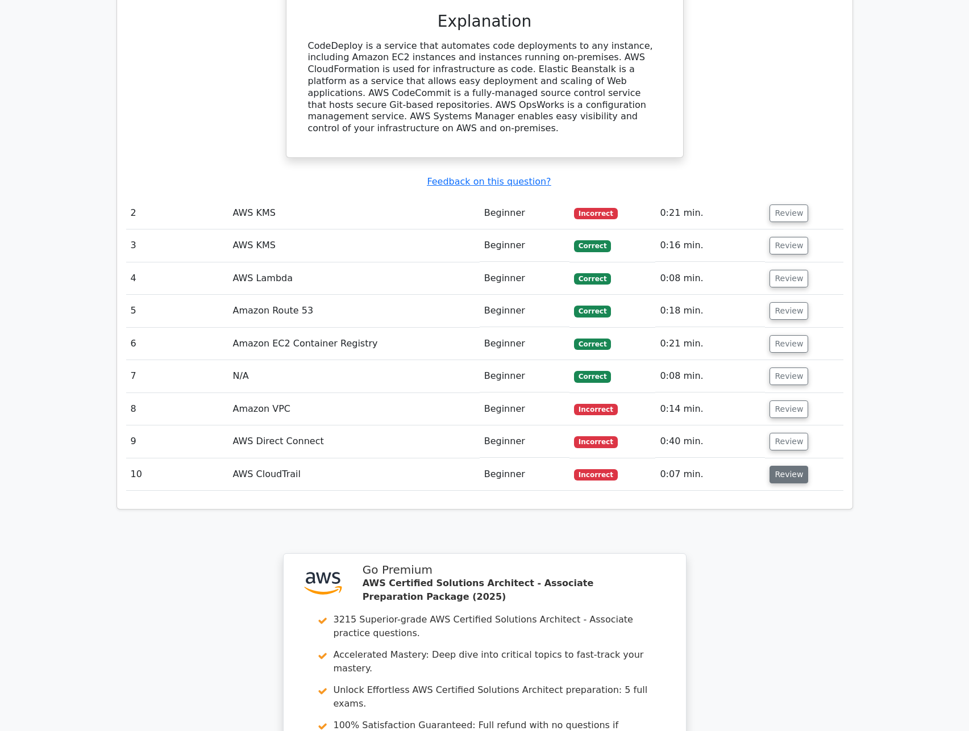
click at [789, 466] on button "Review" at bounding box center [789, 475] width 39 height 18
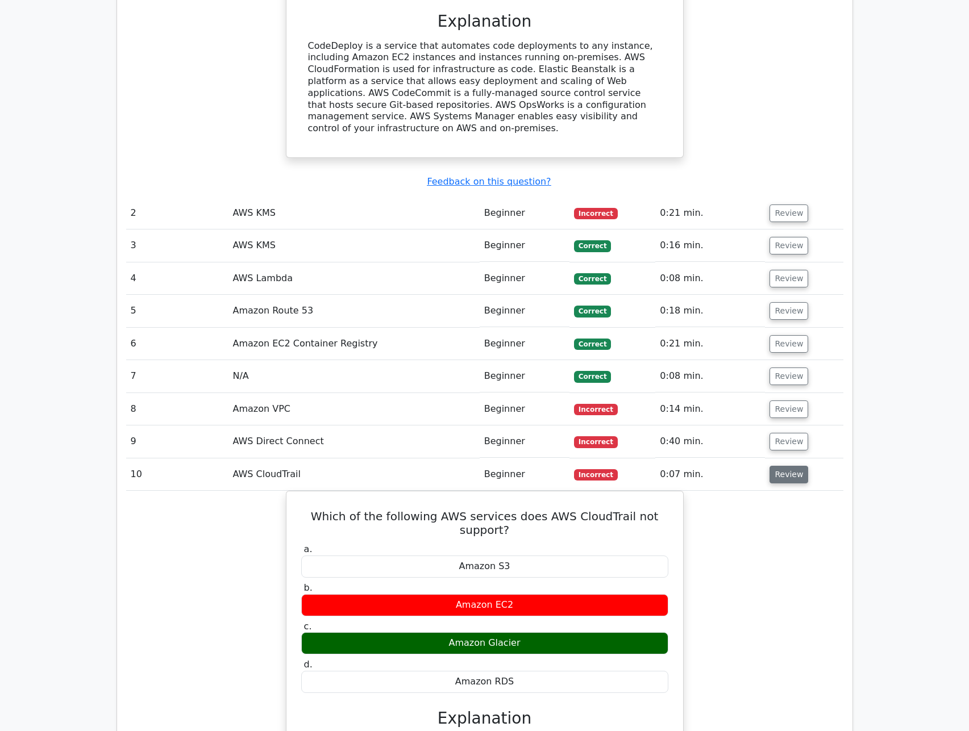
click at [788, 466] on button "Review" at bounding box center [789, 475] width 39 height 18
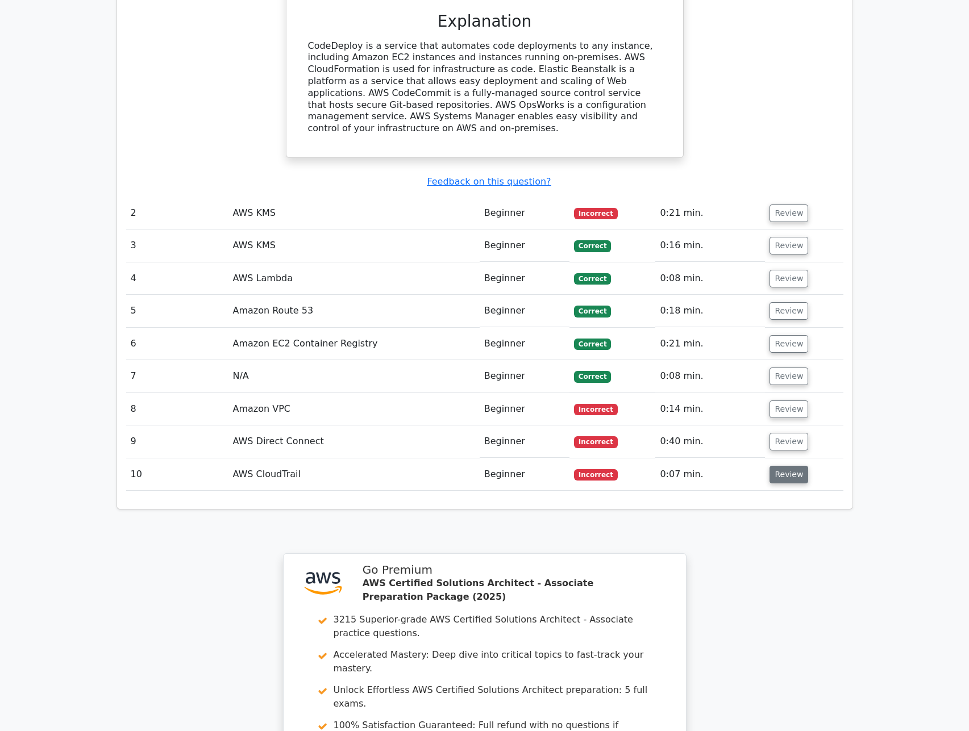
click at [783, 466] on button "Review" at bounding box center [789, 475] width 39 height 18
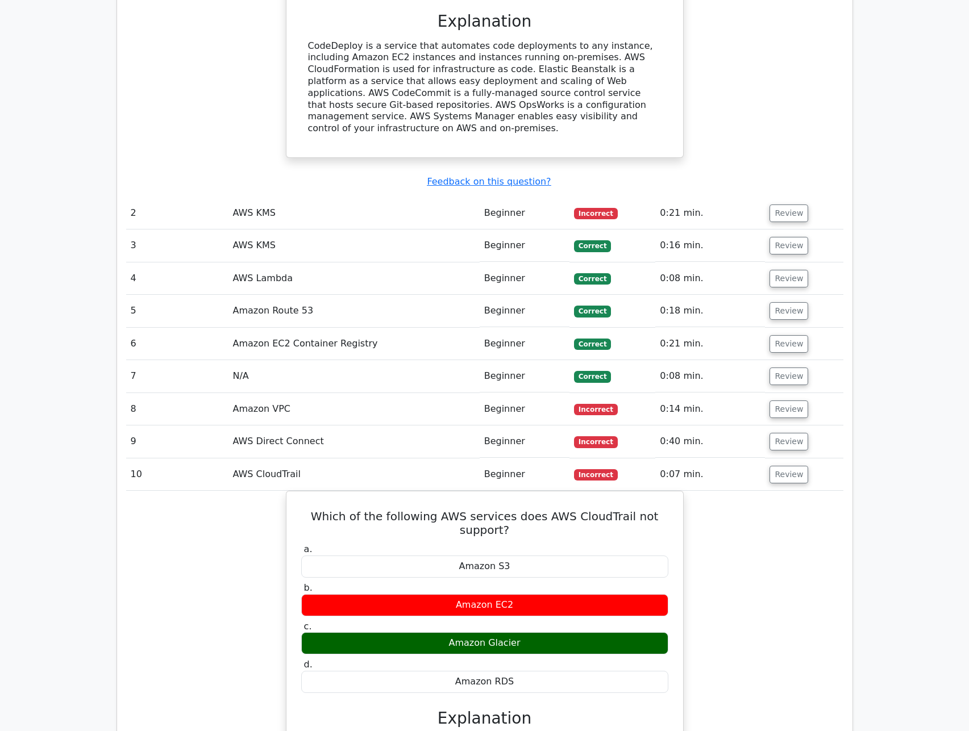
click at [766, 459] on td "Review" at bounding box center [804, 475] width 78 height 32
click at [784, 466] on button "Review" at bounding box center [789, 475] width 39 height 18
